Goal: Book appointment/travel/reservation

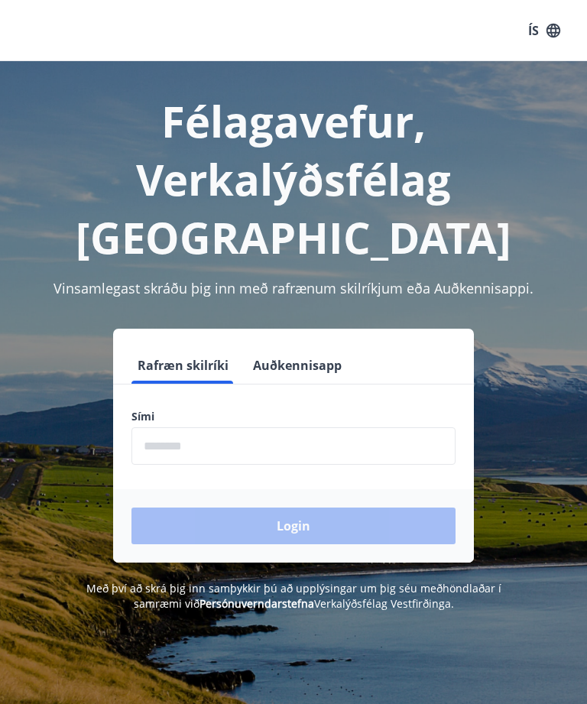
click at [162, 446] on input "phone" at bounding box center [293, 445] width 324 height 37
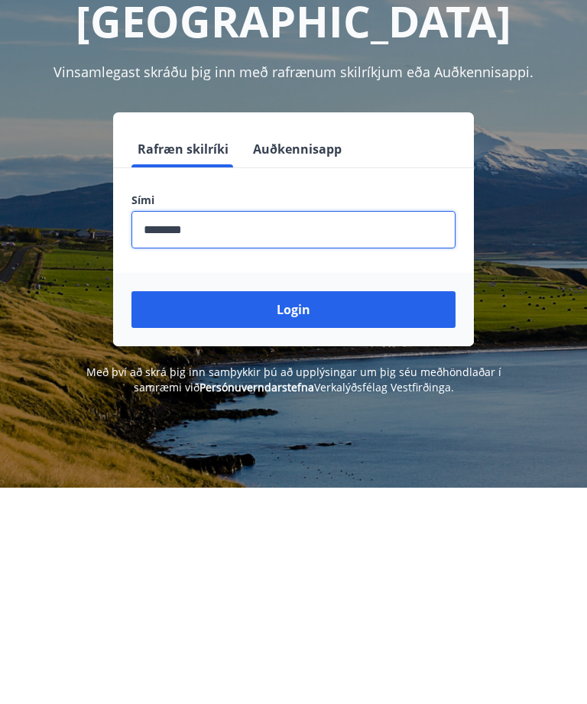
type input "********"
click at [373, 507] on button "Login" at bounding box center [293, 525] width 324 height 37
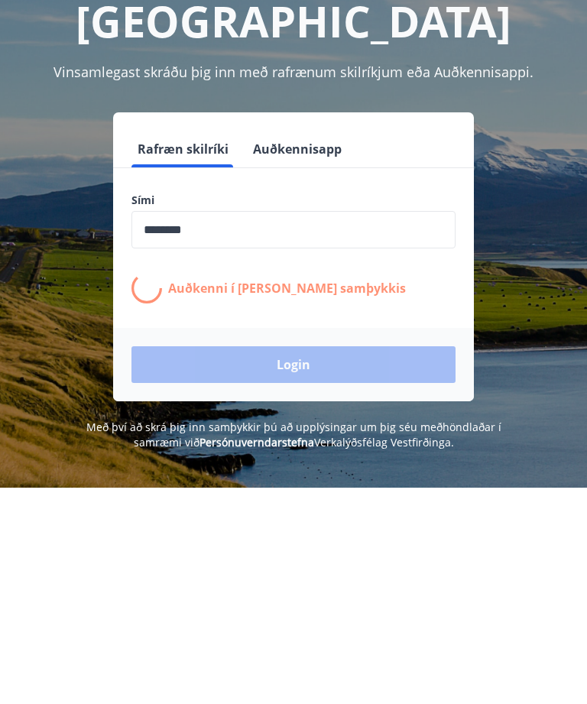
scroll to position [216, 0]
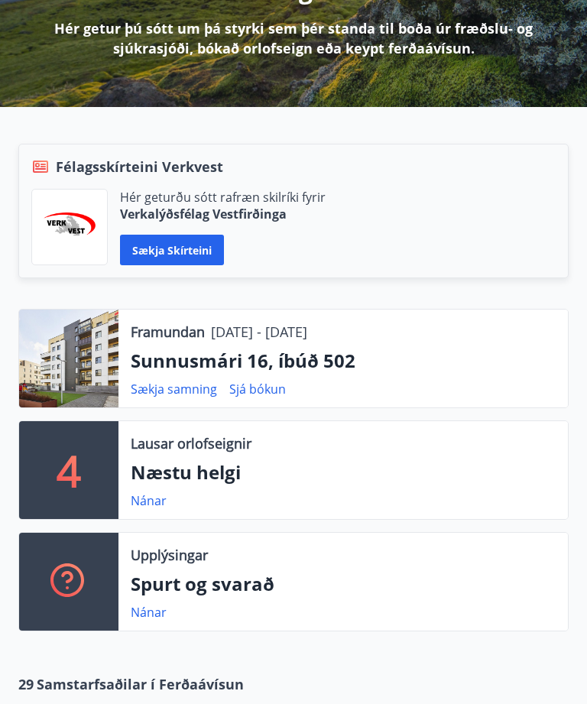
scroll to position [236, 0]
click at [141, 495] on link "Nánar" at bounding box center [149, 500] width 36 height 17
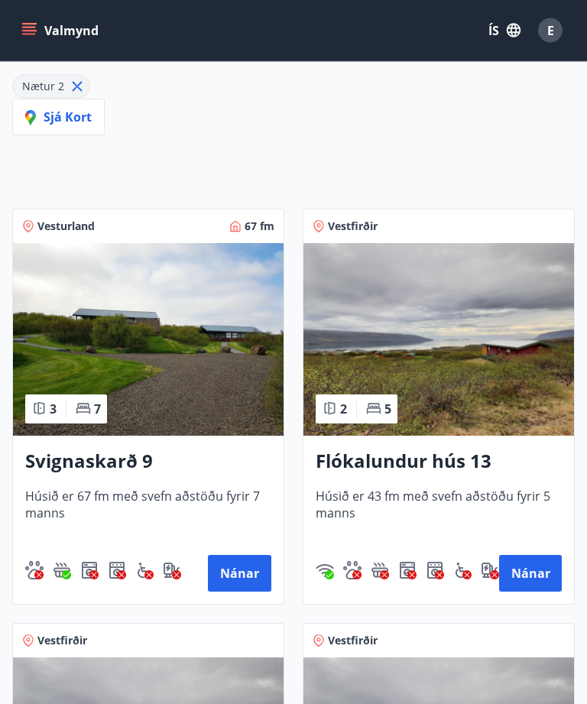
scroll to position [238, 0]
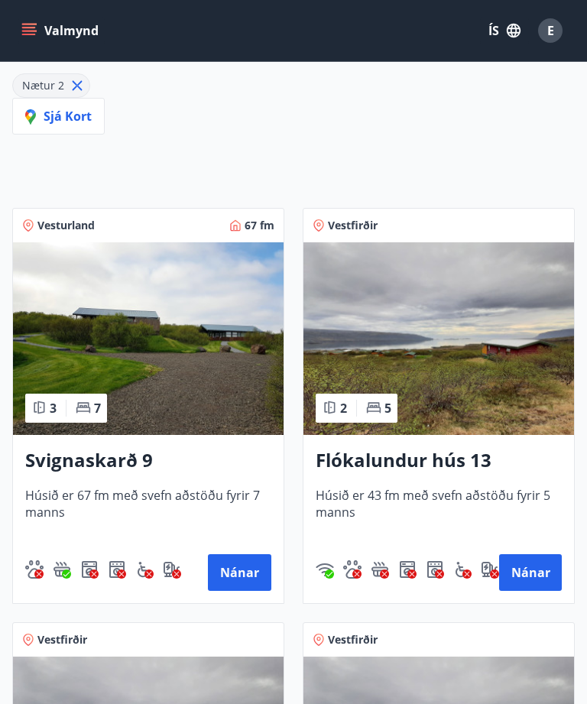
click at [536, 578] on button "Nánar" at bounding box center [530, 572] width 63 height 37
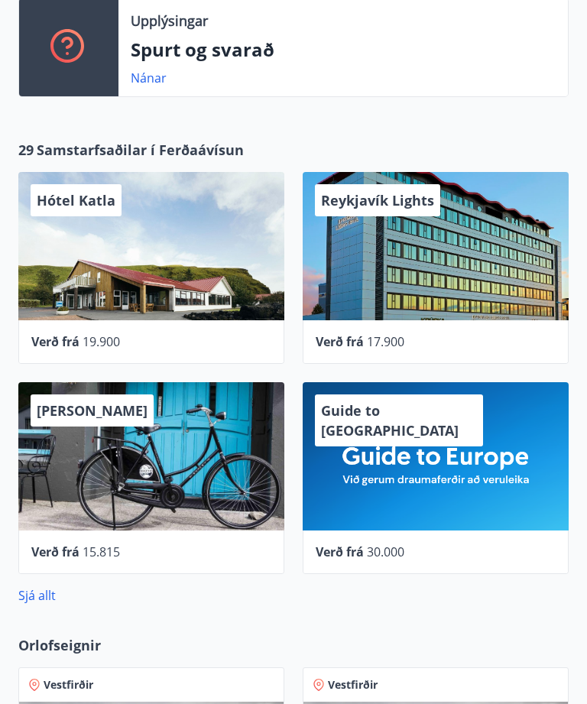
scroll to position [770, 0]
click at [35, 603] on link "Sjá allt" at bounding box center [36, 595] width 37 height 17
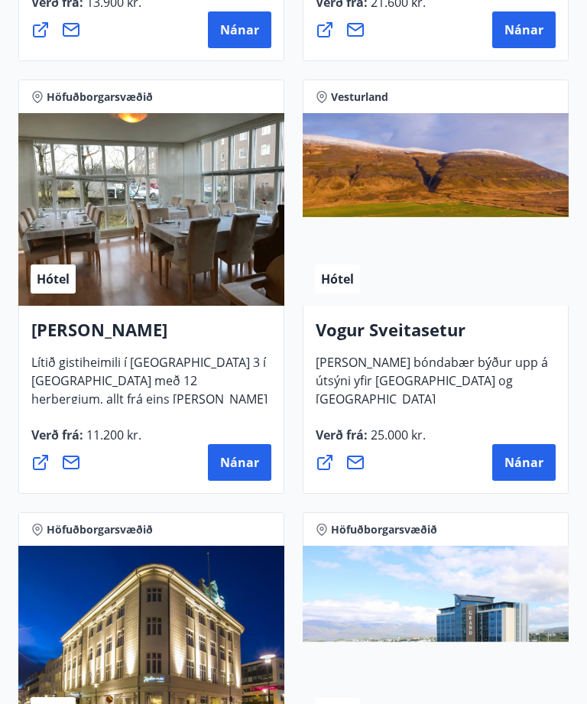
scroll to position [4094, 0]
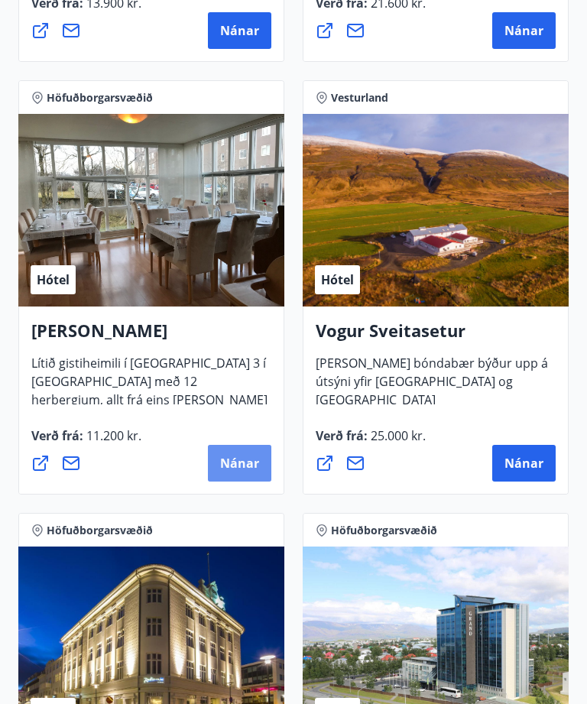
click at [244, 463] on span "Nánar" at bounding box center [239, 463] width 39 height 17
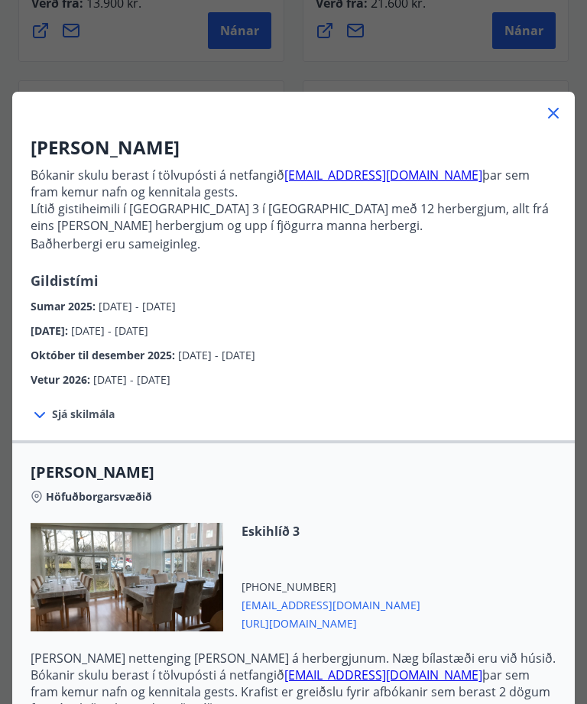
click at [47, 414] on icon at bounding box center [40, 415] width 18 height 18
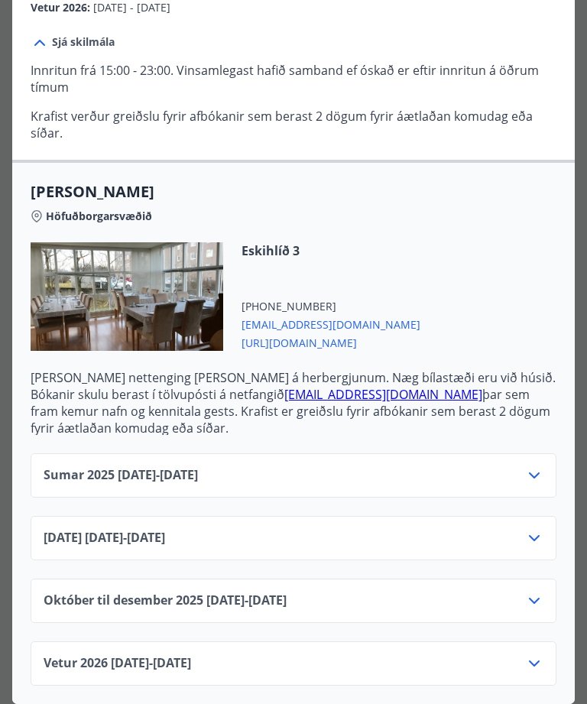
scroll to position [372, 0]
click at [539, 535] on icon at bounding box center [534, 538] width 18 height 18
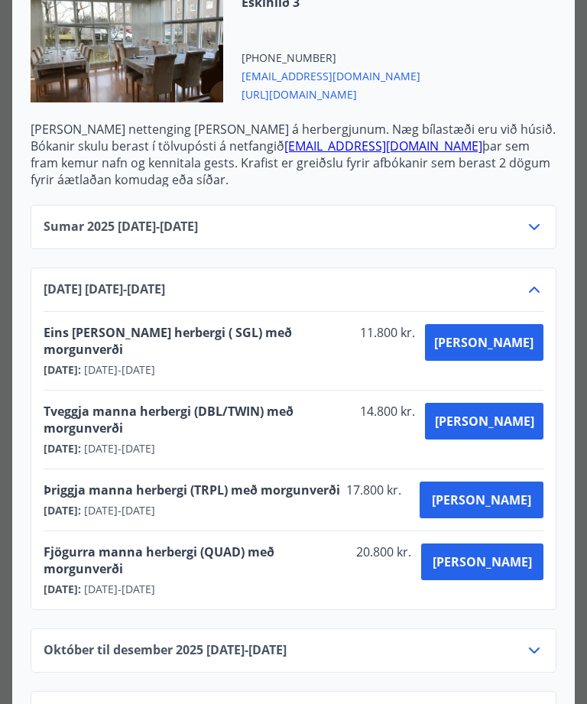
scroll to position [620, 0]
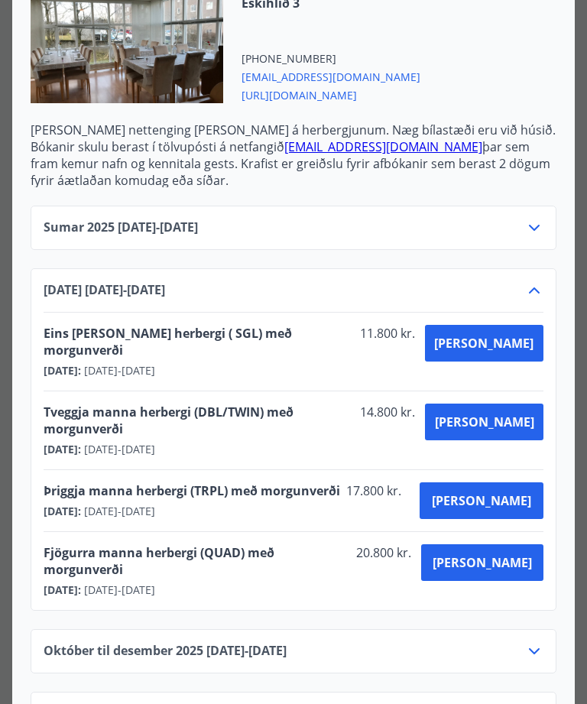
click at [541, 642] on icon at bounding box center [534, 651] width 18 height 18
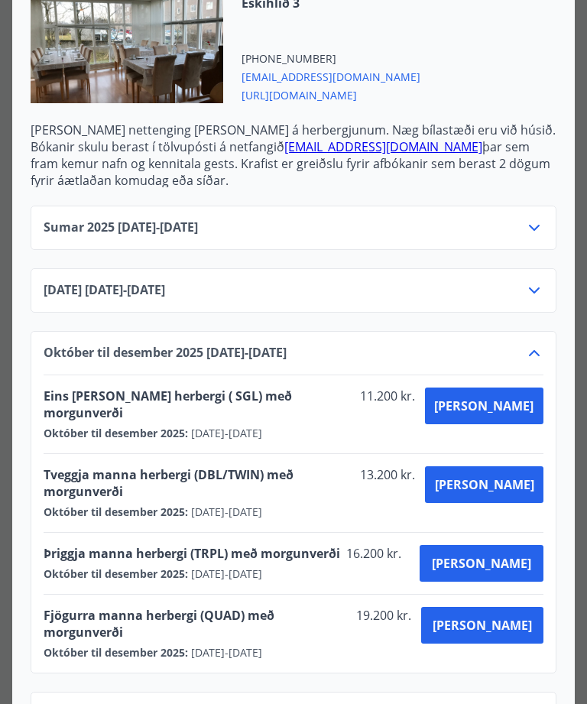
click at [541, 294] on icon at bounding box center [534, 290] width 18 height 18
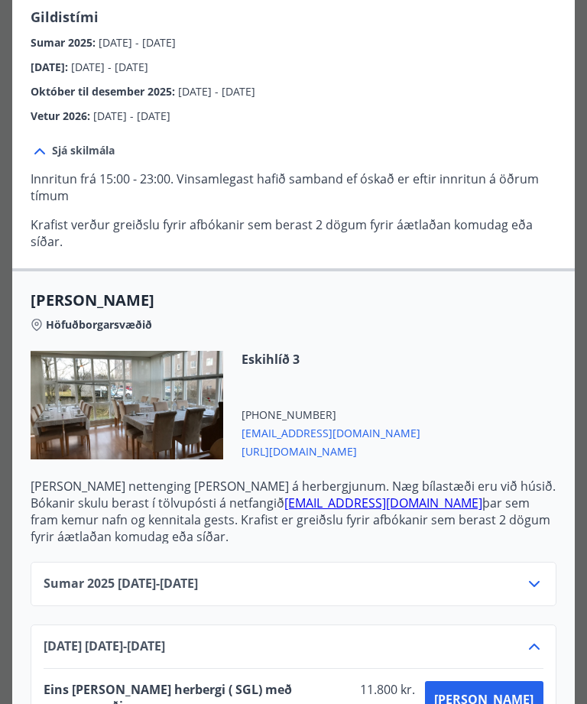
scroll to position [264, 0]
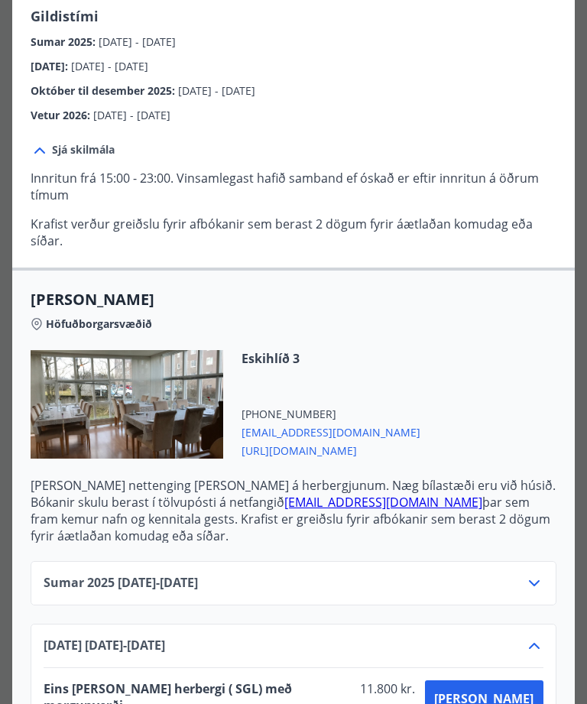
click at [88, 414] on div at bounding box center [127, 404] width 193 height 108
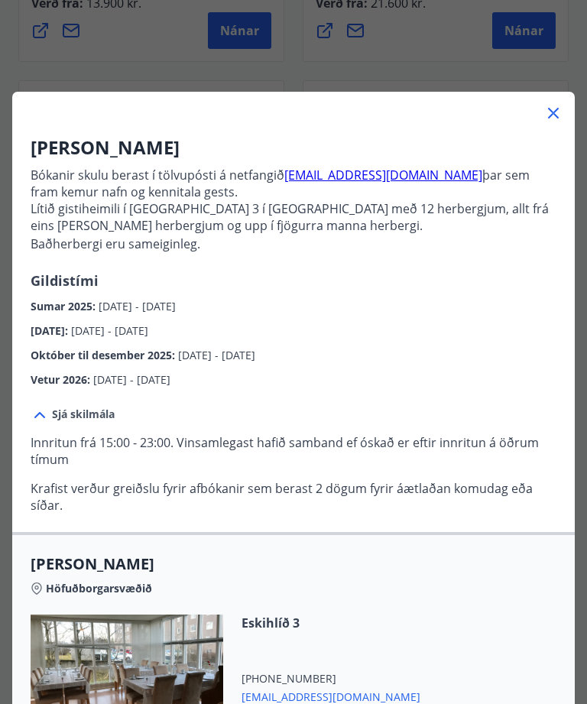
scroll to position [0, 0]
click at [561, 111] on icon at bounding box center [553, 113] width 18 height 18
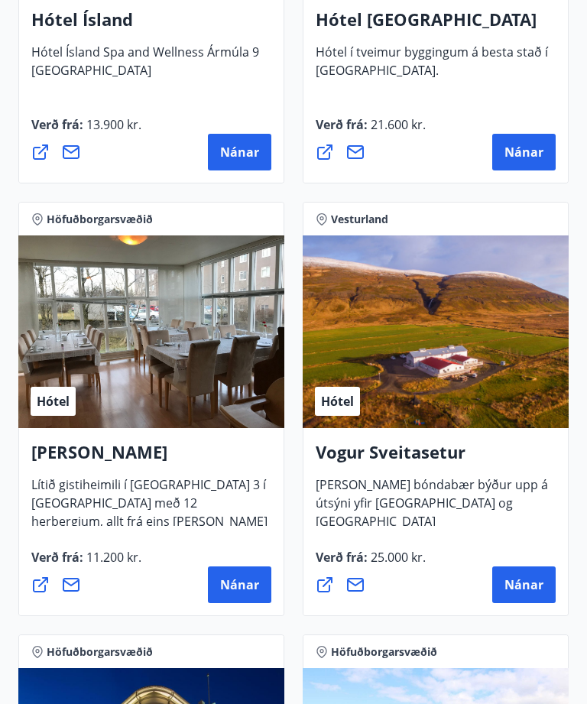
scroll to position [3795, 0]
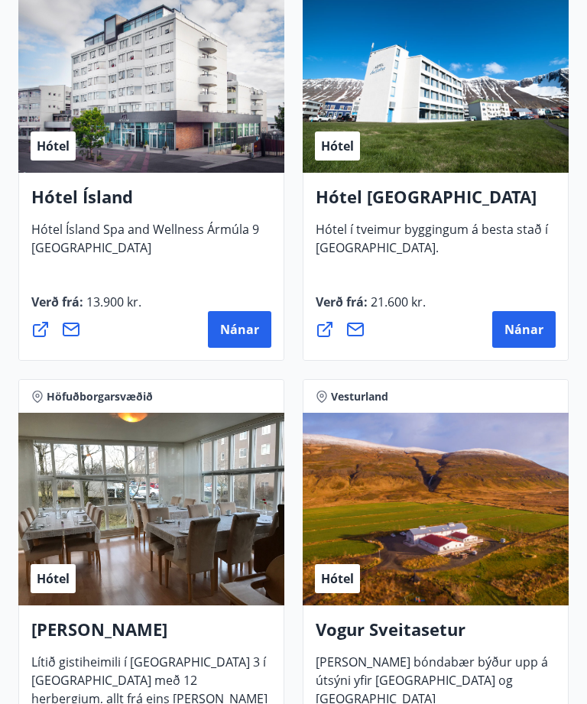
click at [254, 328] on span "Nánar" at bounding box center [239, 330] width 39 height 17
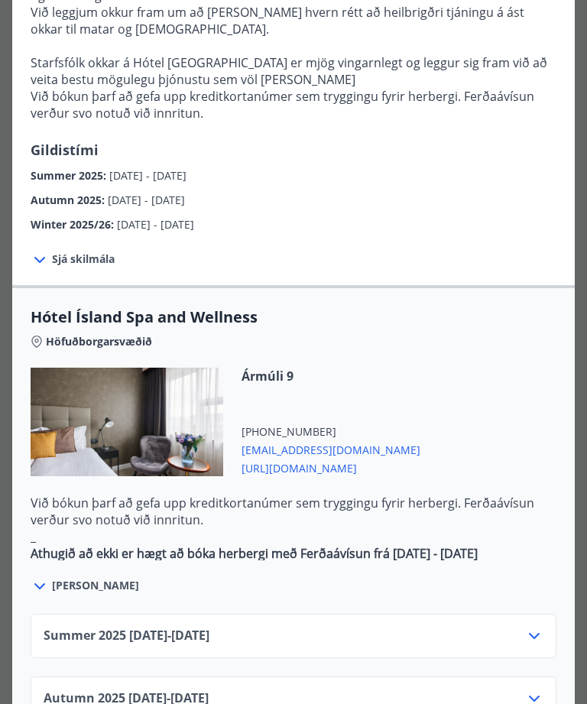
scroll to position [606, 0]
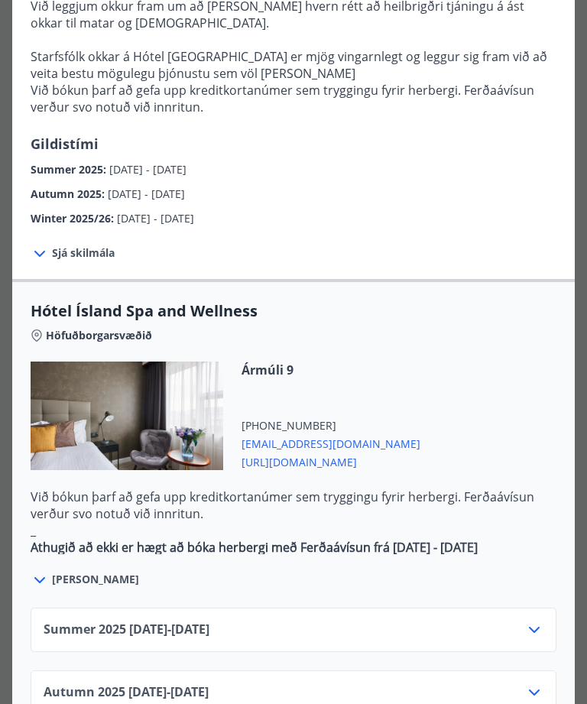
click at [46, 571] on icon at bounding box center [40, 580] width 18 height 18
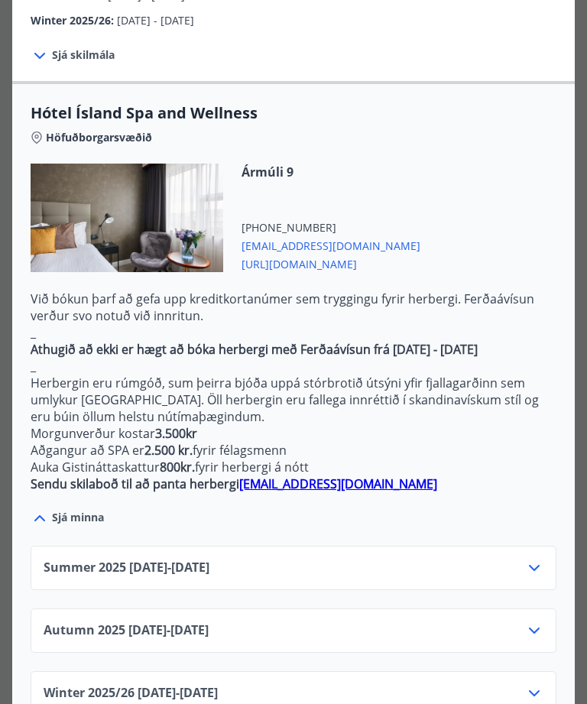
scroll to position [808, 0]
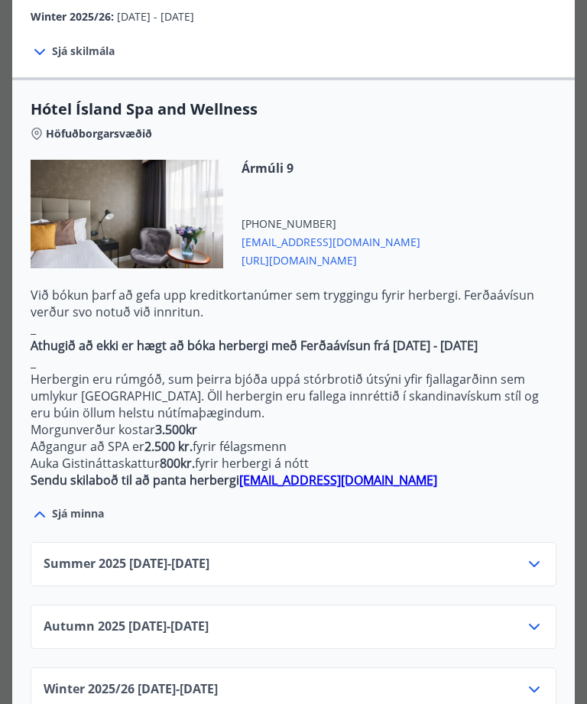
click at [545, 542] on div "Summer [PHONE_NUMBER][DATE] - [DATE]" at bounding box center [294, 564] width 526 height 44
click at [540, 555] on icon at bounding box center [534, 564] width 18 height 18
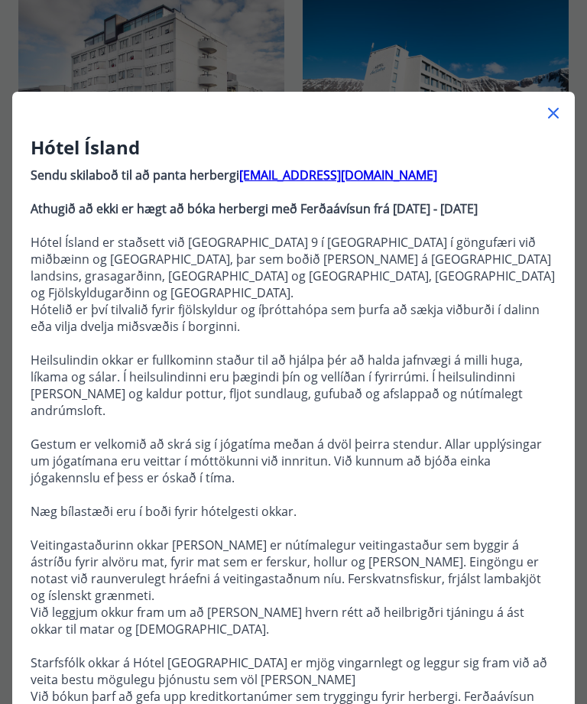
scroll to position [0, 0]
click at [545, 109] on icon at bounding box center [553, 113] width 18 height 18
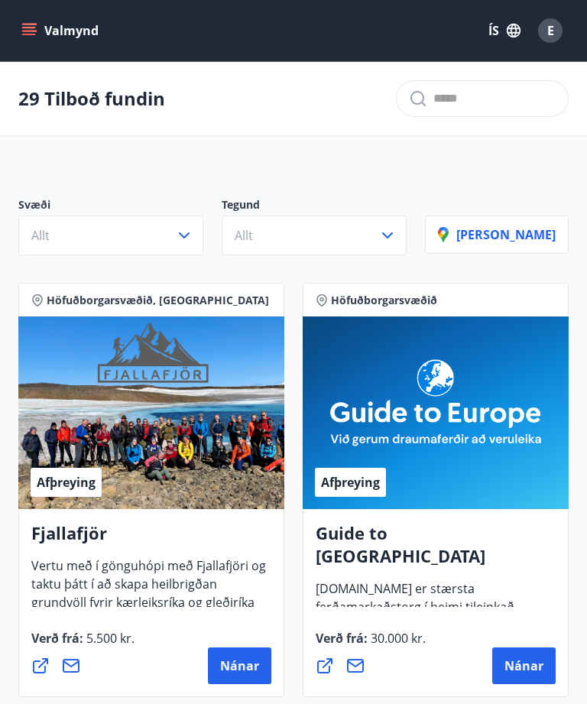
click at [24, 31] on icon "menu" at bounding box center [30, 31] width 17 height 2
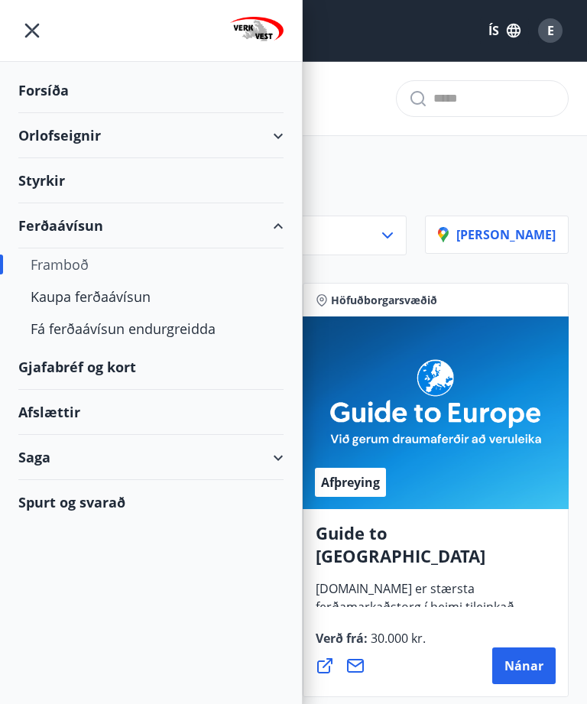
click at [282, 135] on div "Orlofseignir" at bounding box center [150, 135] width 265 height 45
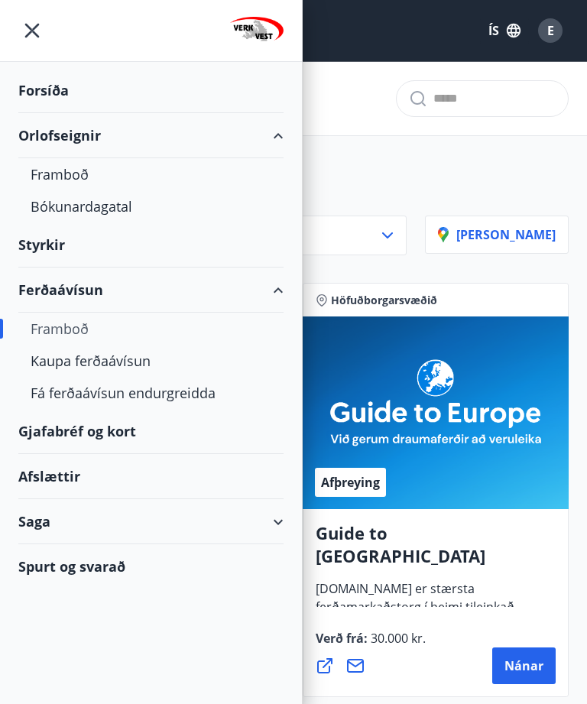
click at [65, 176] on div "Framboð" at bounding box center [151, 174] width 241 height 32
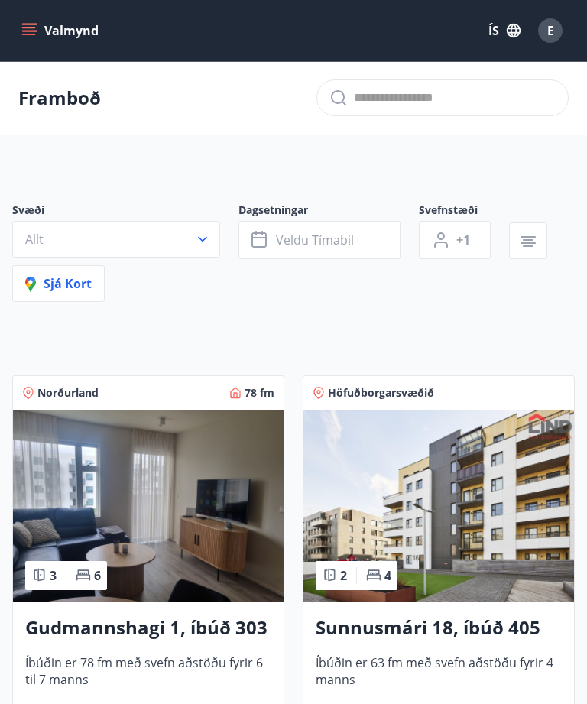
click at [202, 242] on icon "button" at bounding box center [202, 238] width 15 height 15
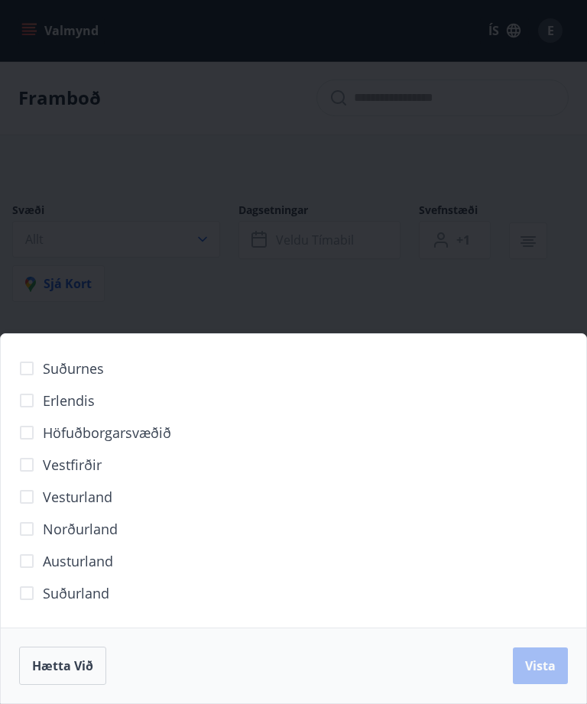
click at [155, 438] on span "Höfuðborgarsvæðið" at bounding box center [107, 432] width 128 height 20
click at [545, 669] on span "Vista" at bounding box center [540, 665] width 31 height 17
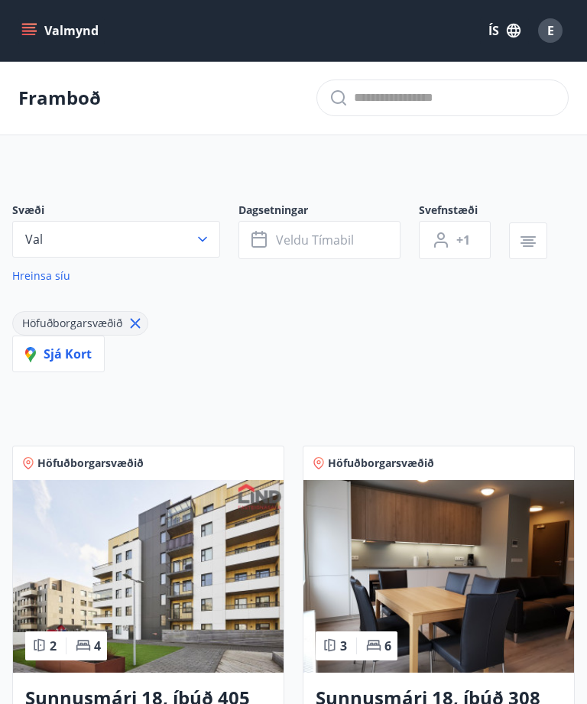
click at [349, 243] on span "Veldu tímabil" at bounding box center [315, 239] width 78 height 17
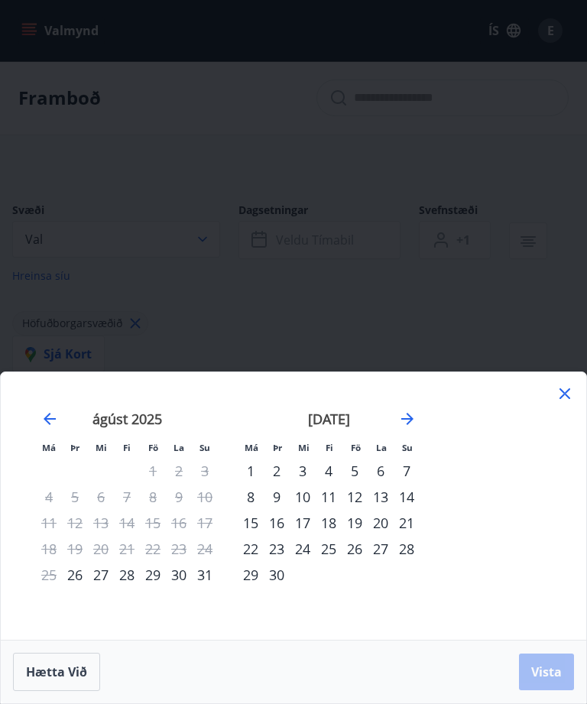
click at [299, 473] on div "3" at bounding box center [303, 471] width 26 height 26
click at [351, 472] on div "5" at bounding box center [354, 471] width 26 height 26
click at [547, 681] on button "Vista" at bounding box center [546, 671] width 55 height 37
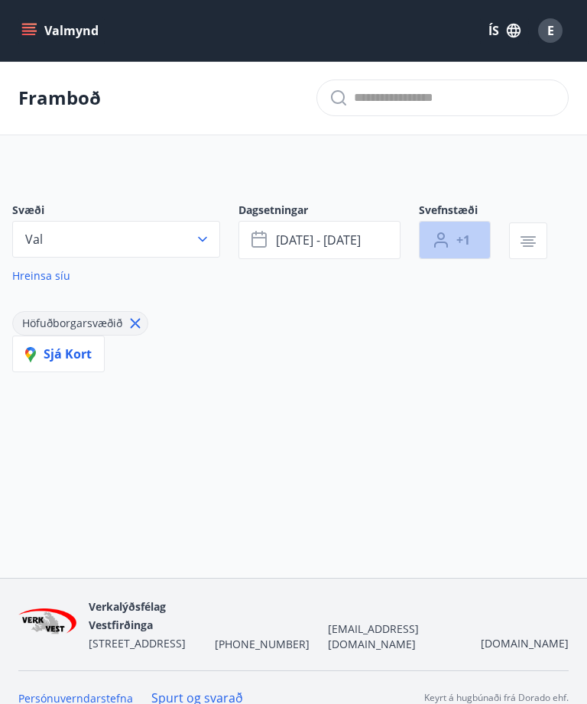
click at [458, 240] on span "+1" at bounding box center [463, 239] width 14 height 17
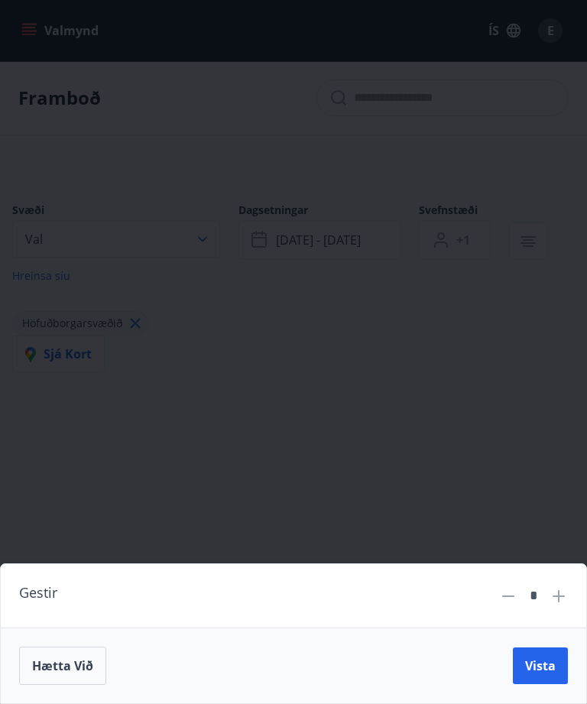
click at [558, 597] on icon at bounding box center [558, 596] width 12 height 12
click at [560, 598] on icon at bounding box center [558, 596] width 18 height 18
type input "*"
click at [546, 672] on span "Vista" at bounding box center [540, 665] width 31 height 17
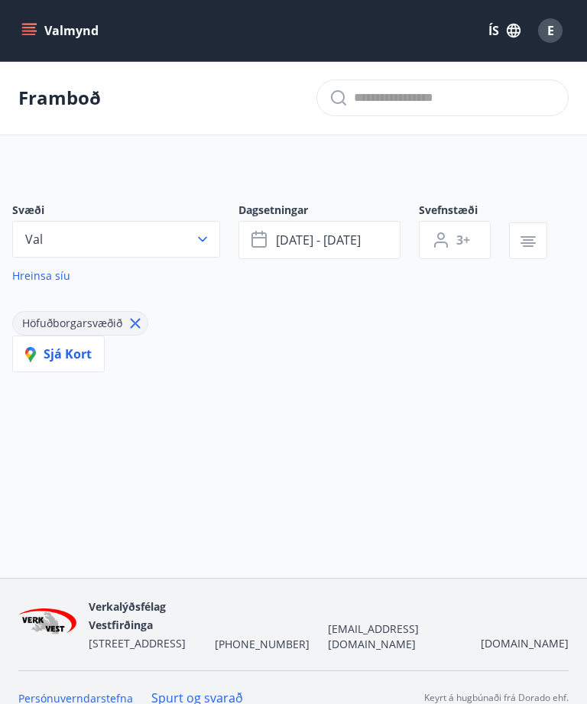
click at [377, 479] on div "Framboð Svæði Val Dagsetningar [DATE] - [DATE] Svefnstæði 3+ Hreinsa síu Höfuðb…" at bounding box center [293, 290] width 587 height 458
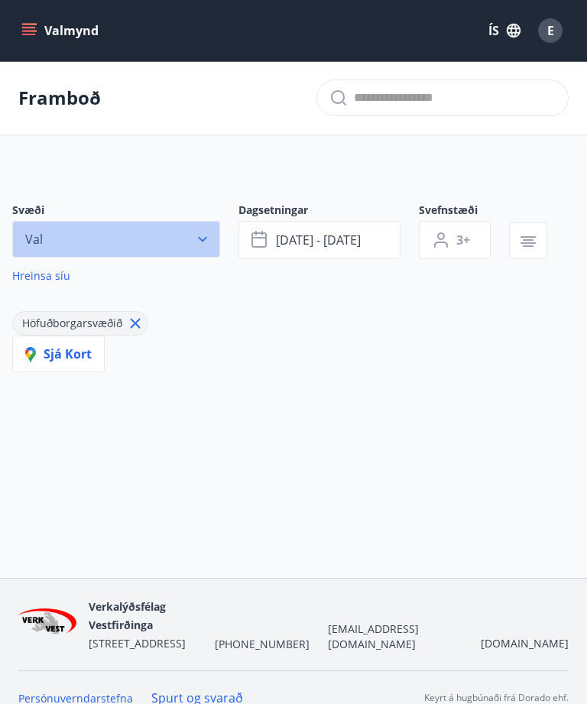
click at [203, 244] on icon "button" at bounding box center [202, 238] width 15 height 15
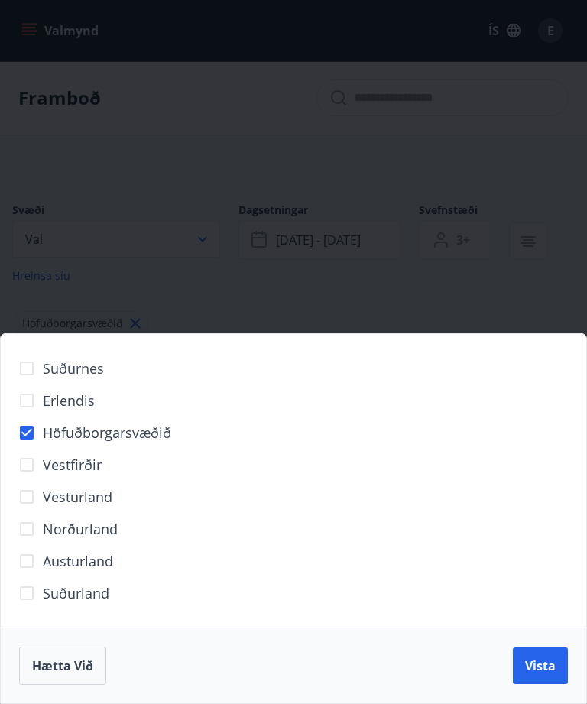
click at [554, 672] on span "Vista" at bounding box center [540, 665] width 31 height 17
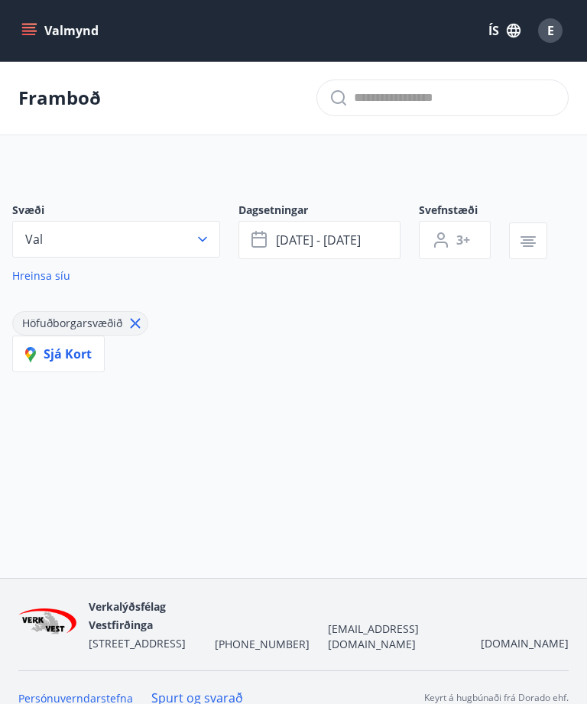
click at [206, 243] on icon "button" at bounding box center [202, 238] width 15 height 15
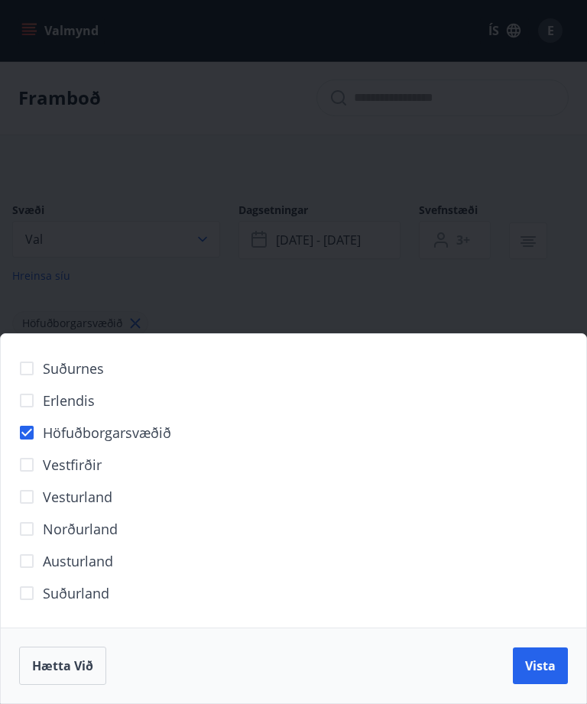
click at [66, 665] on span "Hætta við" at bounding box center [62, 665] width 61 height 17
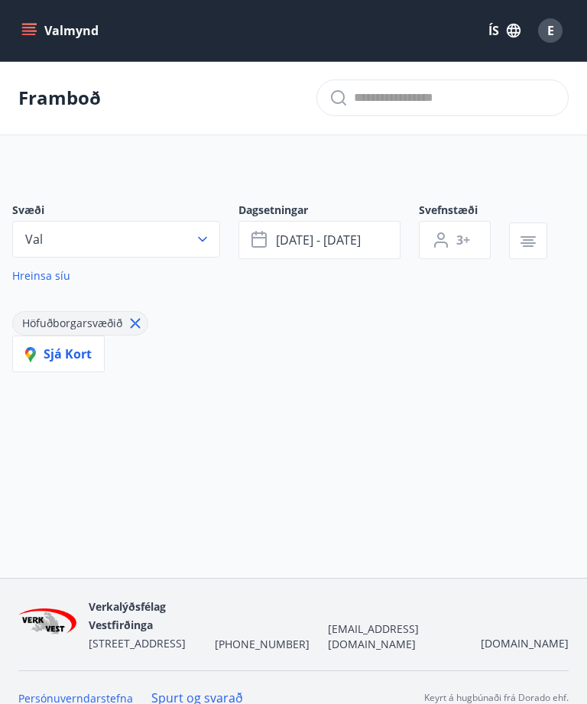
type input "*"
click at [34, 27] on icon "menu" at bounding box center [29, 28] width 14 height 2
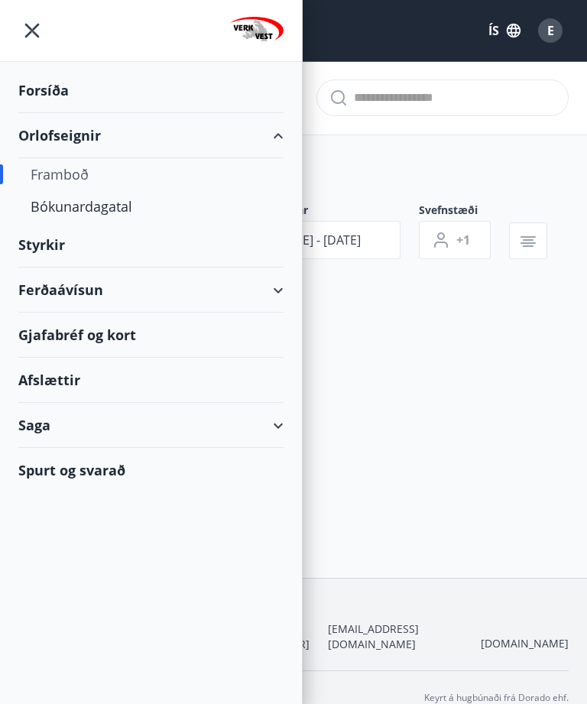
click at [131, 209] on div "Bókunardagatal" at bounding box center [151, 206] width 241 height 32
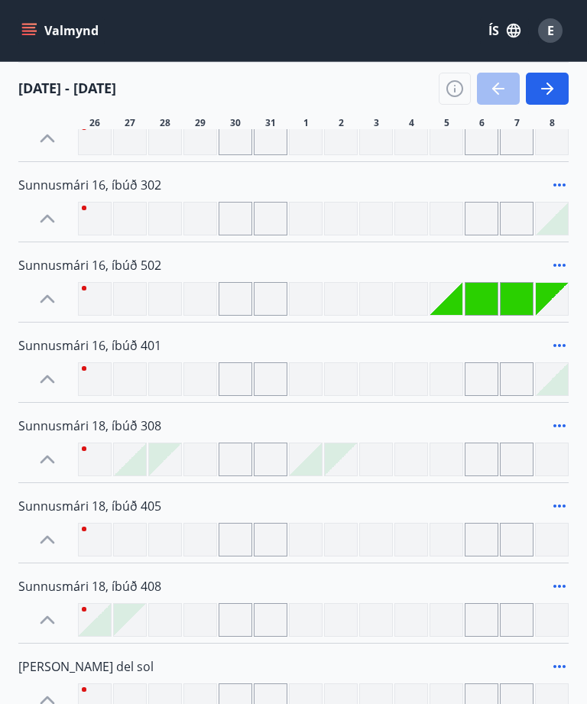
scroll to position [1157, 0]
click at [382, 461] on div at bounding box center [376, 461] width 34 height 34
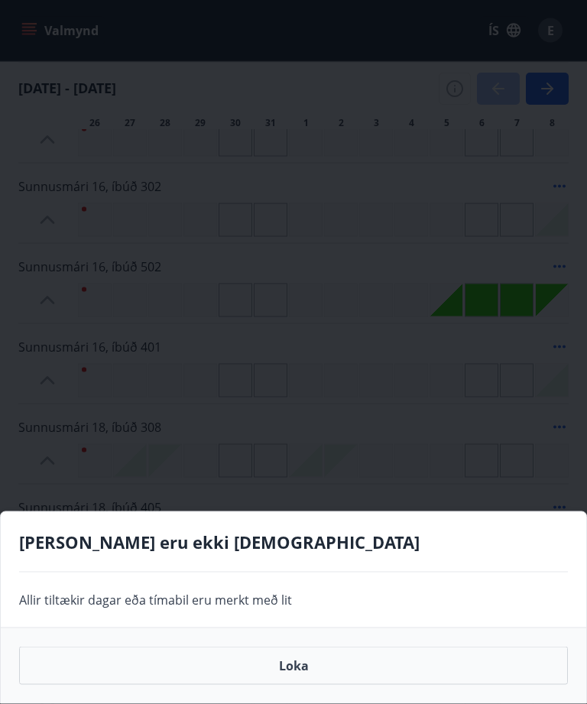
scroll to position [1157, 0]
click at [338, 666] on button "Loka" at bounding box center [293, 665] width 549 height 38
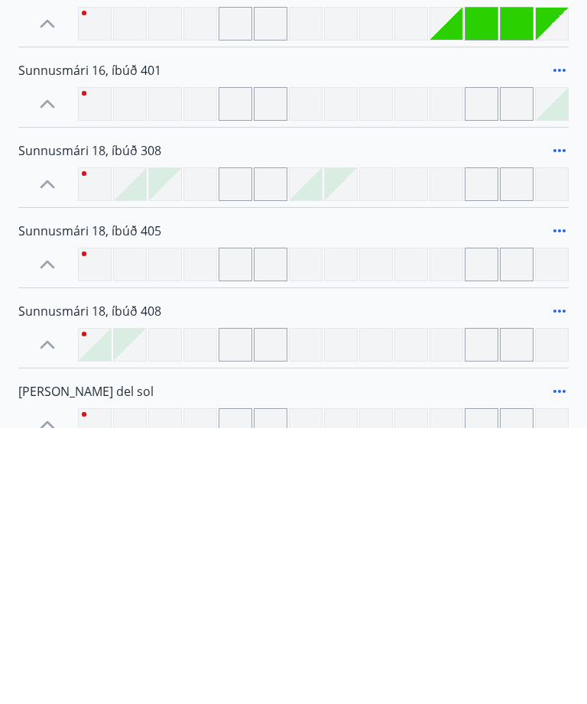
scroll to position [1392, 0]
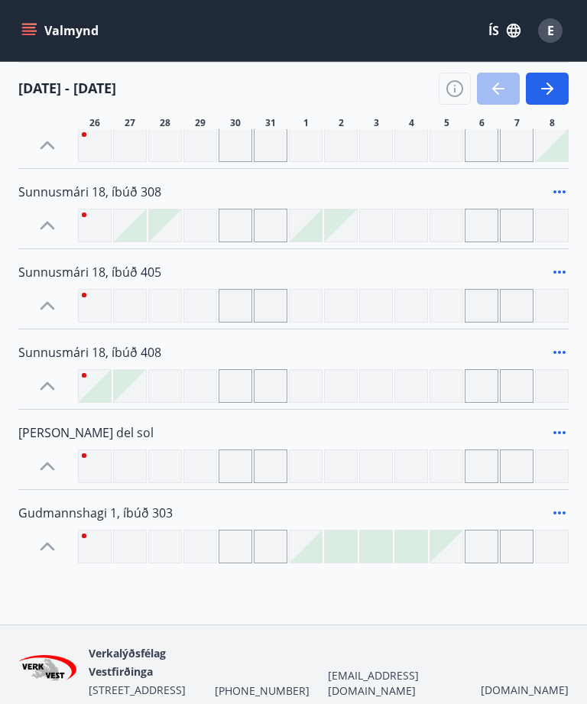
click at [42, 510] on span "Gudmannshagi 1, íbúð 303" at bounding box center [95, 512] width 154 height 17
click at [28, 513] on span "Gudmannshagi 1, íbúð 303" at bounding box center [95, 512] width 154 height 17
click at [37, 547] on icon at bounding box center [47, 546] width 24 height 24
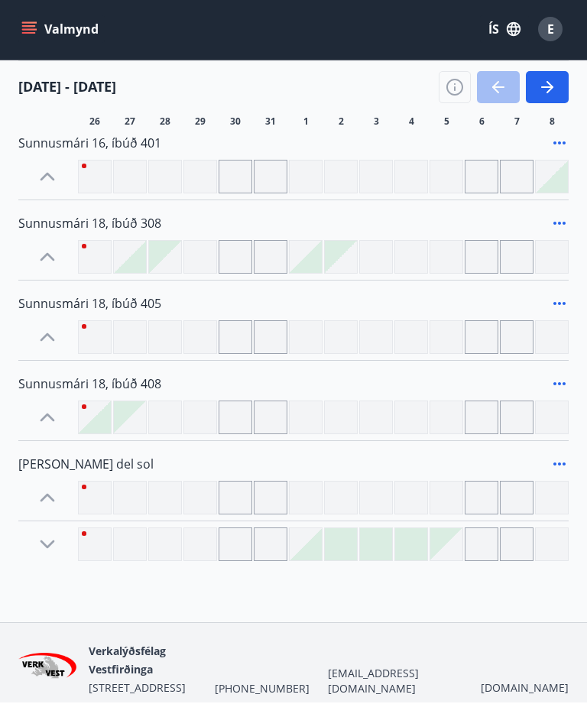
scroll to position [1358, 0]
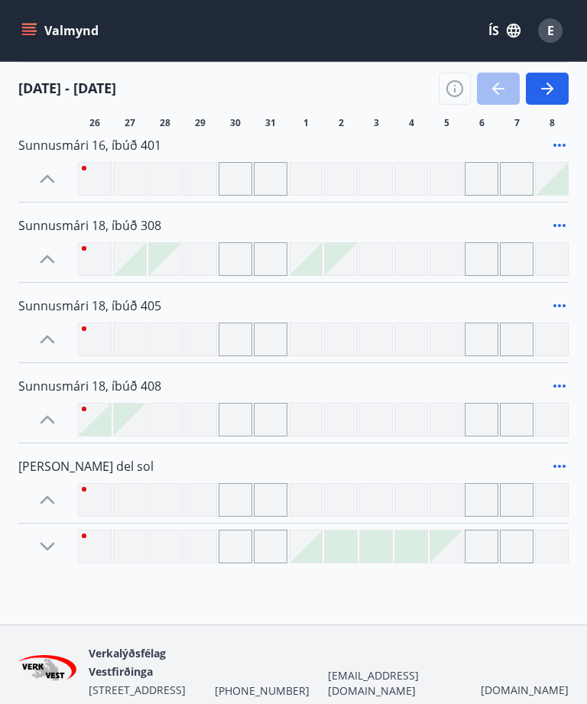
click at [44, 539] on icon at bounding box center [47, 546] width 24 height 24
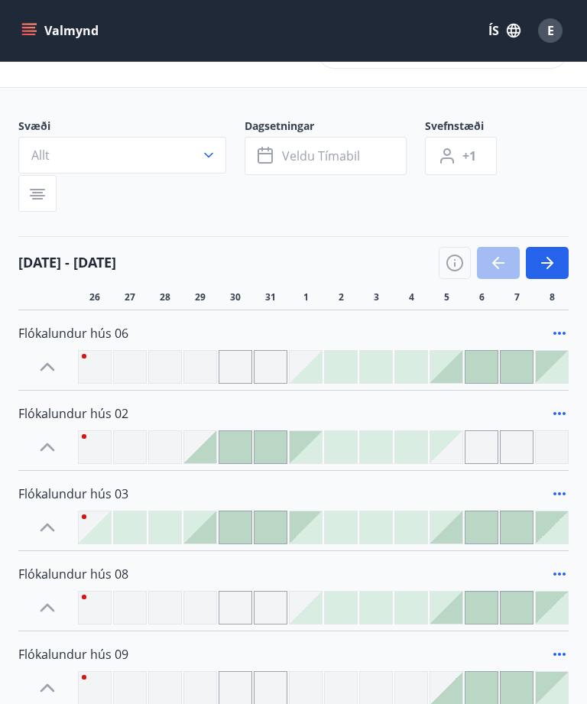
scroll to position [0, 0]
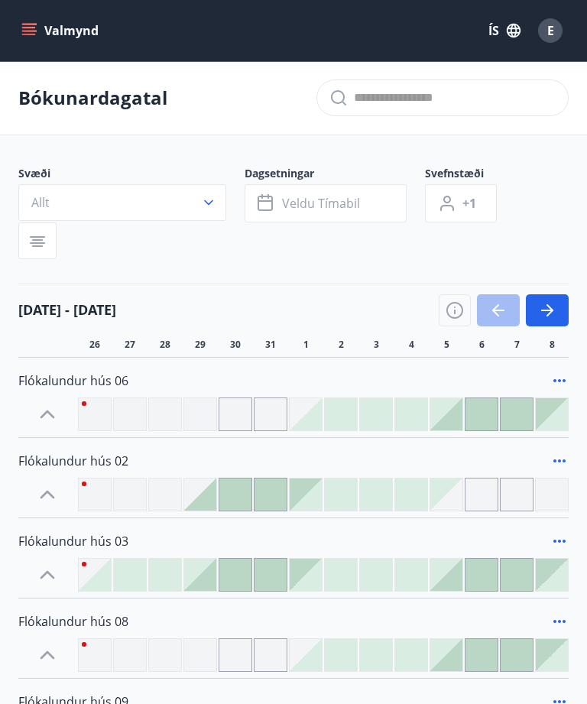
click at [203, 202] on icon "button" at bounding box center [208, 202] width 15 height 15
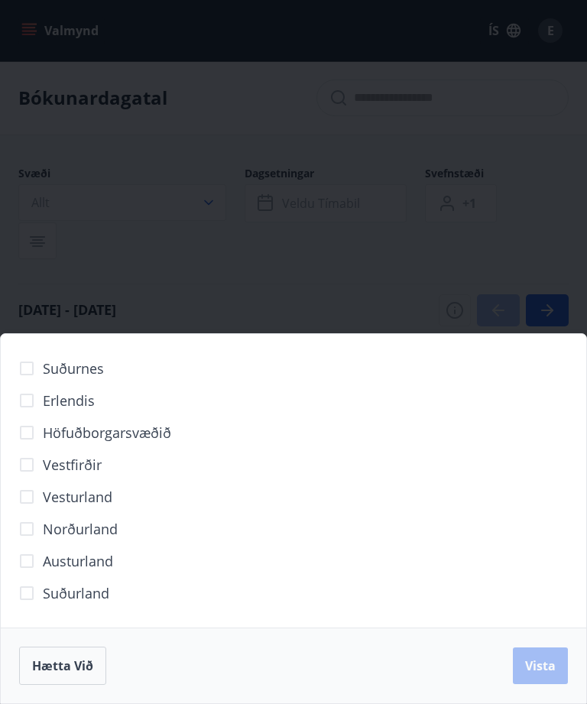
click at [142, 434] on span "Höfuðborgarsvæðið" at bounding box center [107, 432] width 128 height 20
click at [547, 666] on span "Vista" at bounding box center [540, 665] width 31 height 17
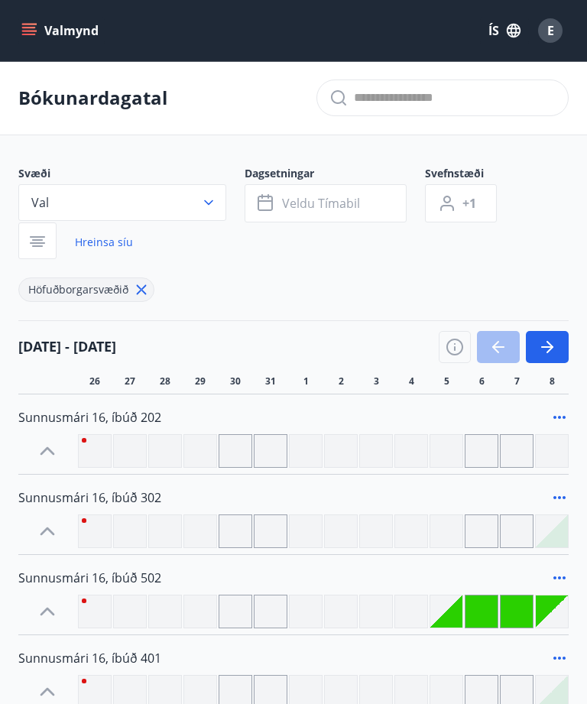
click at [549, 29] on span "E" at bounding box center [550, 30] width 7 height 17
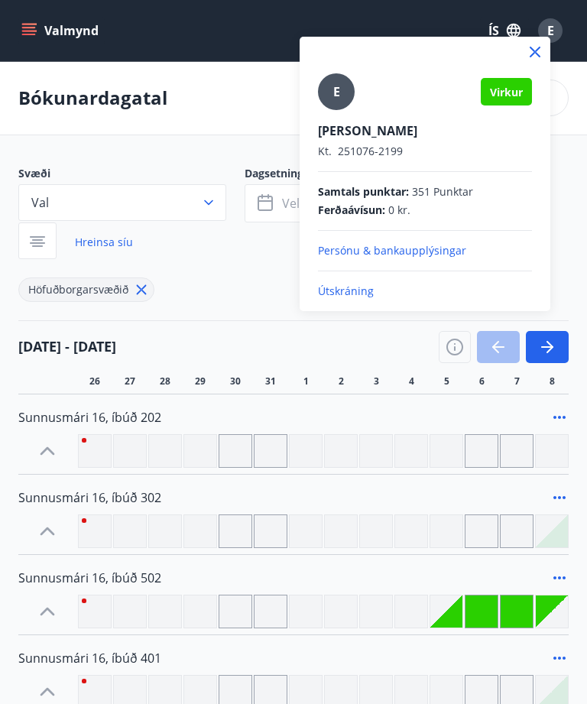
click at [422, 289] on p "Útskráning" at bounding box center [425, 290] width 214 height 15
